Goal: Contribute content: Add original content to the website for others to see

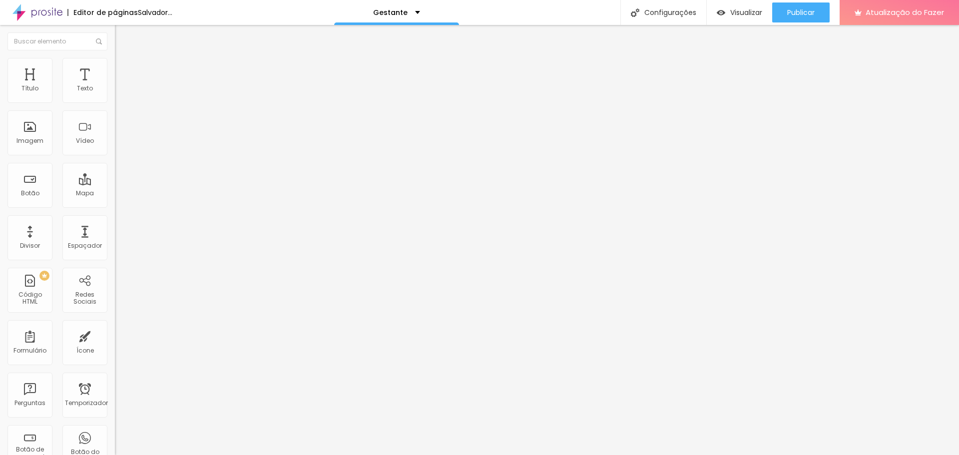
click at [121, 86] on font "Trocar imagem" at bounding box center [145, 81] width 48 height 8
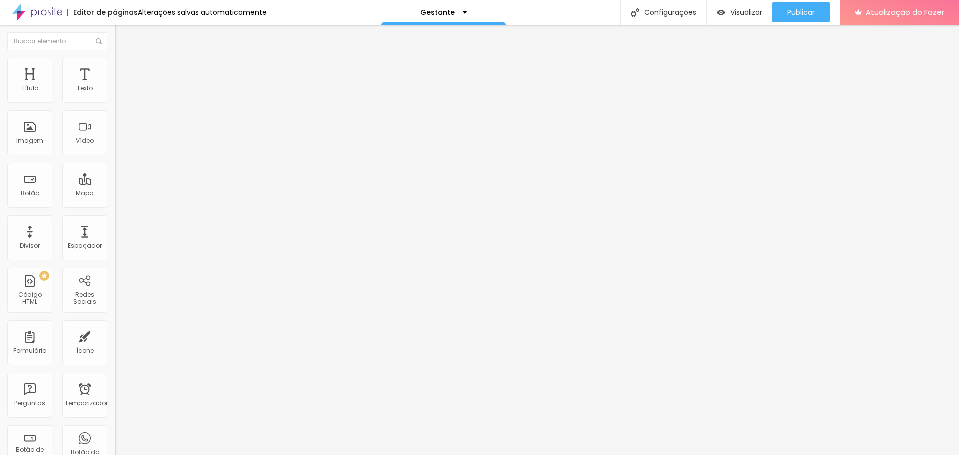
click at [121, 86] on font "Trocar imagem" at bounding box center [145, 81] width 48 height 8
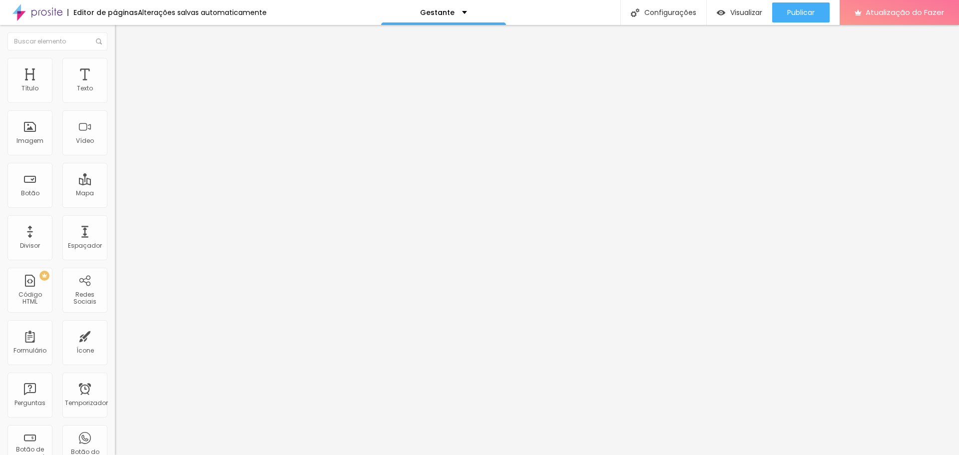
click at [115, 63] on ul "Conteúdo Estilo Avançado" at bounding box center [172, 63] width 115 height 30
click at [124, 67] on font "Estilo" at bounding box center [131, 64] width 15 height 8
type input "75"
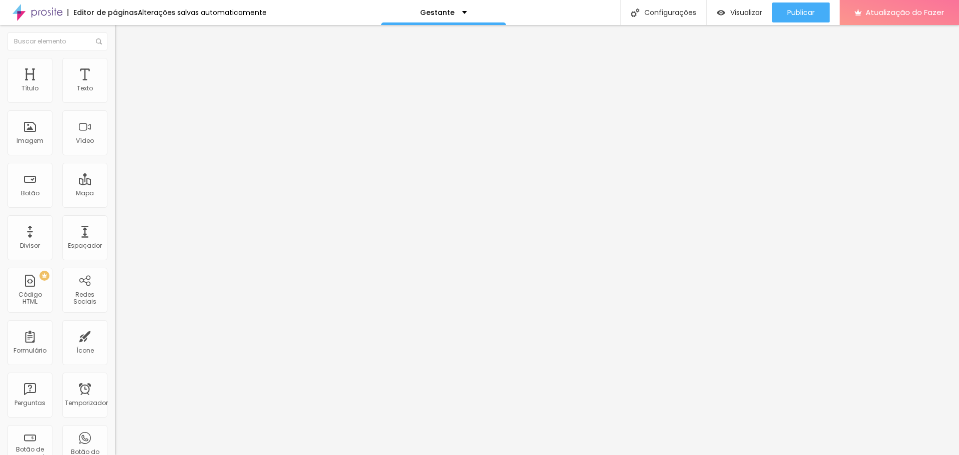
type input "75"
type input "80"
type input "75"
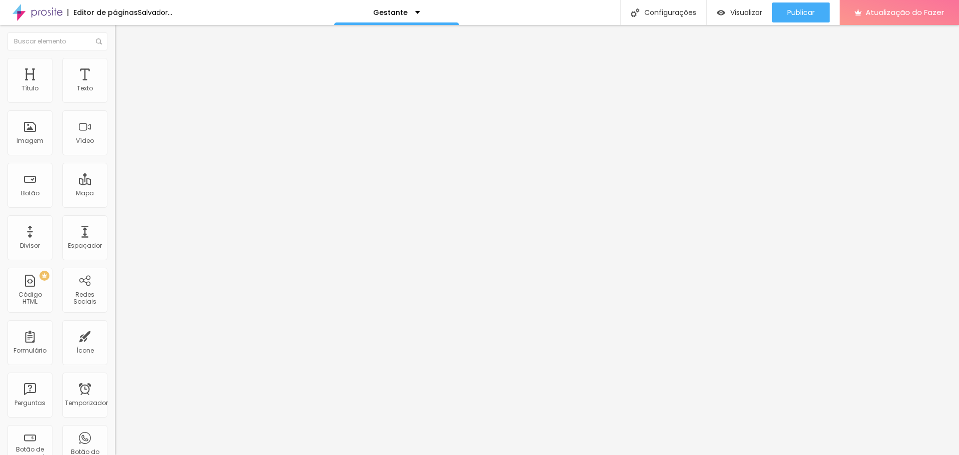
type input "70"
drag, startPoint x: 80, startPoint y: 109, endPoint x: 74, endPoint y: 109, distance: 6.0
type input "70"
click at [115, 102] on input "range" at bounding box center [147, 98] width 64 height 8
click at [783, 14] on button "Publicar" at bounding box center [800, 12] width 57 height 20
